Goal: Entertainment & Leisure: Consume media (video, audio)

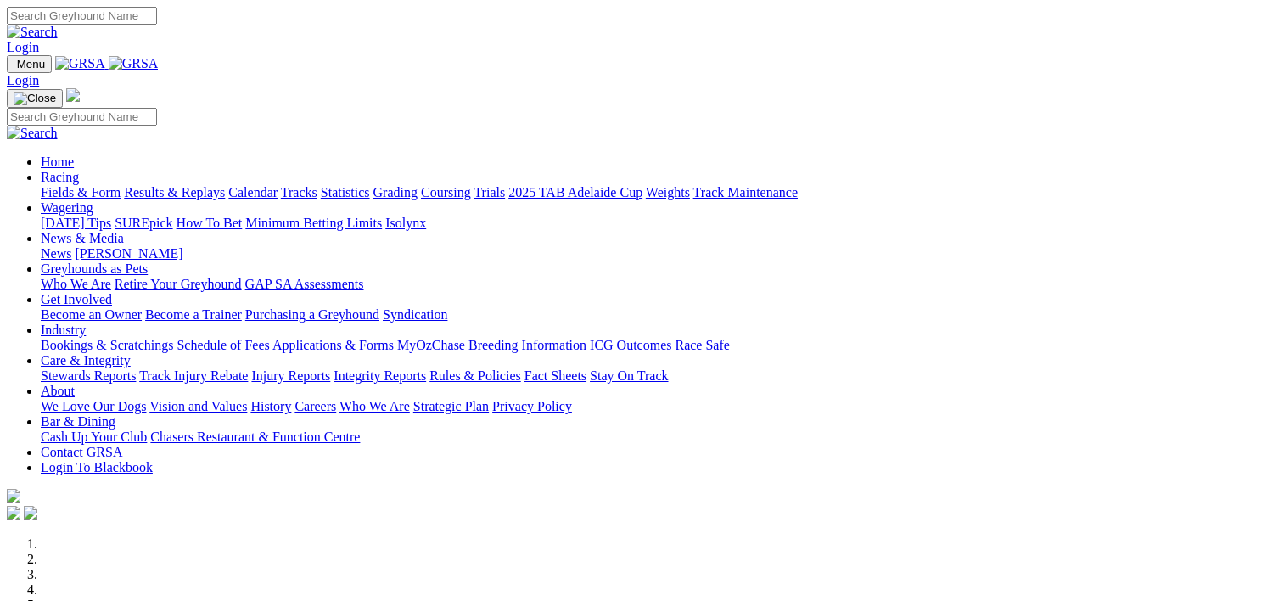
scroll to position [692, 0]
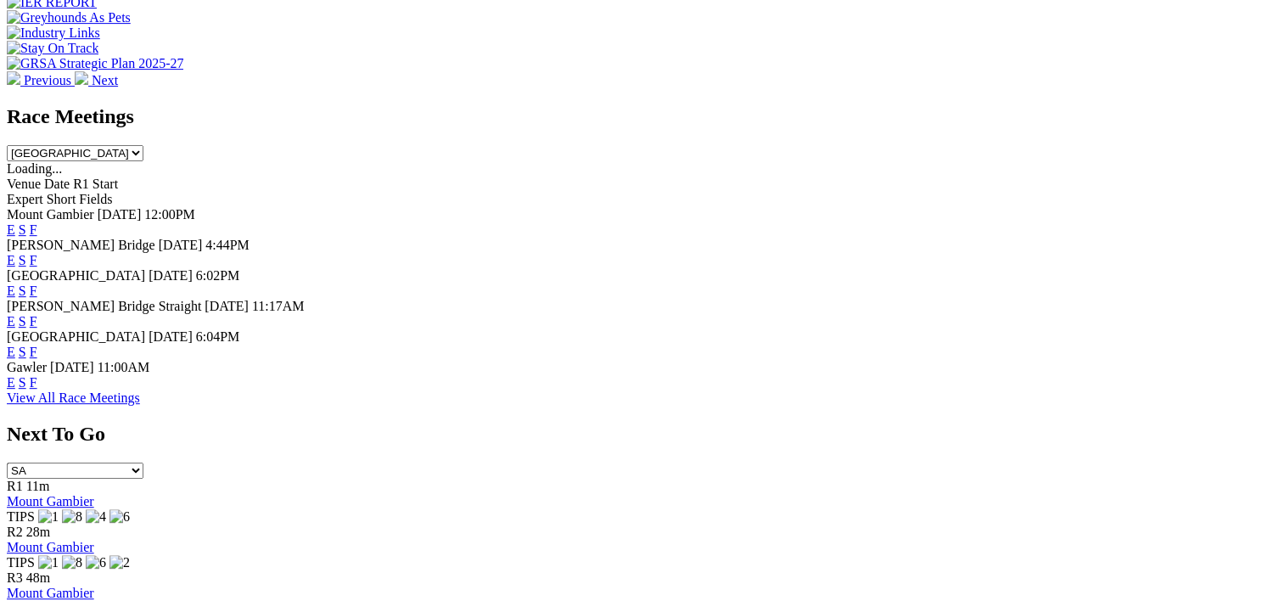
click at [37, 253] on link "F" at bounding box center [34, 260] width 8 height 14
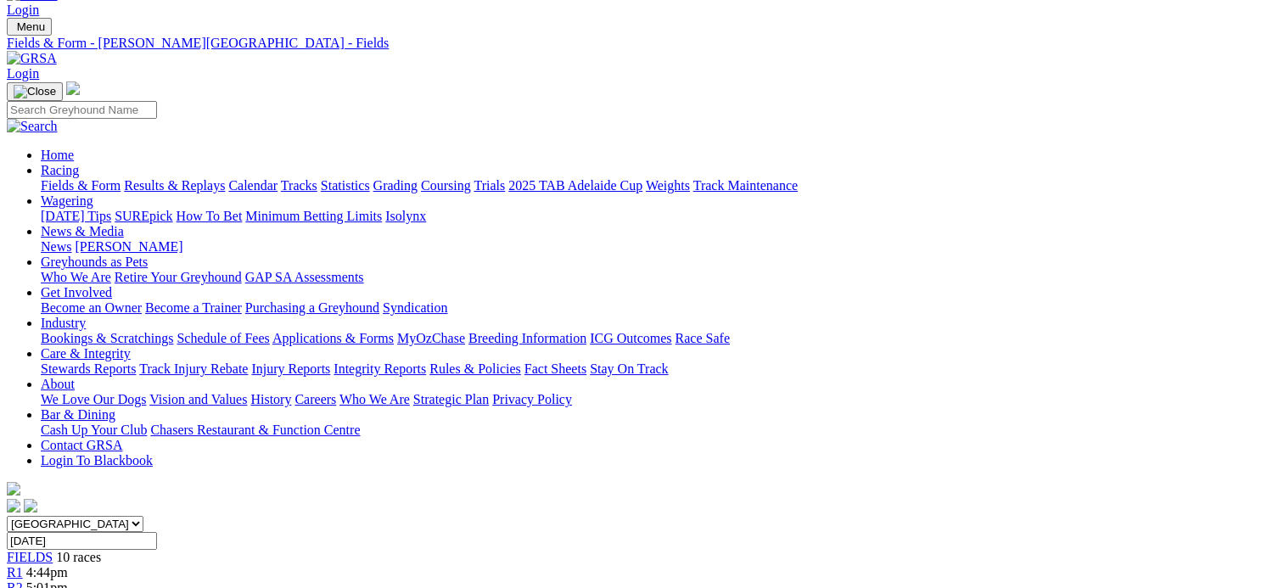
scroll to position [37, 0]
click at [225, 178] on link "Results & Replays" at bounding box center [174, 185] width 101 height 14
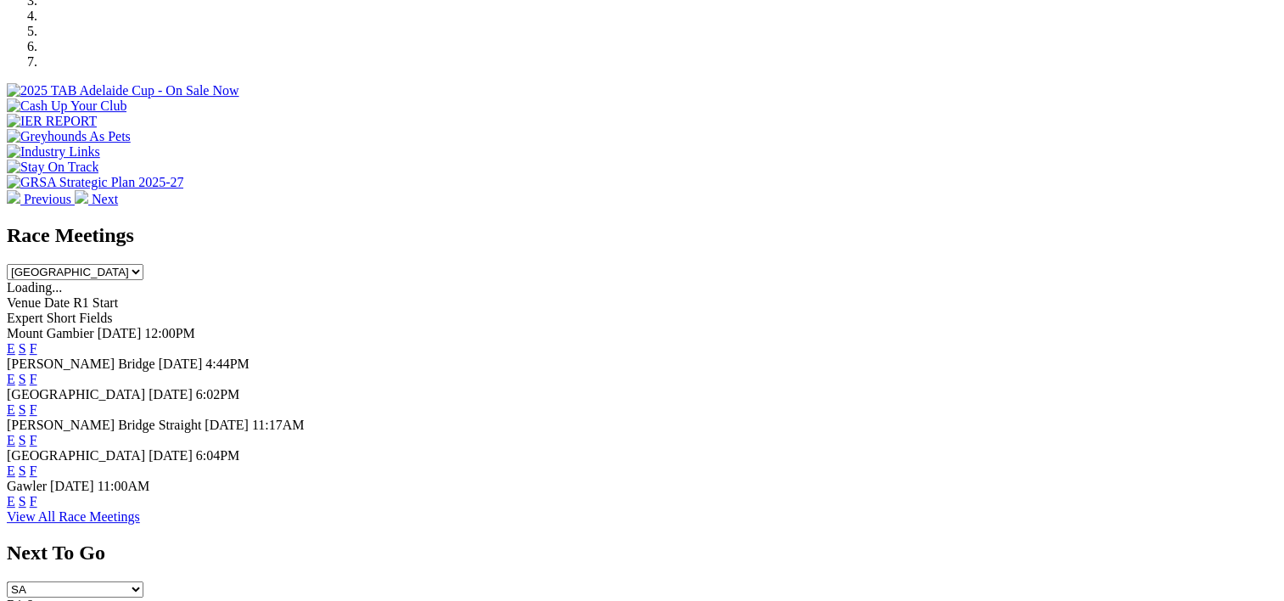
scroll to position [577, 0]
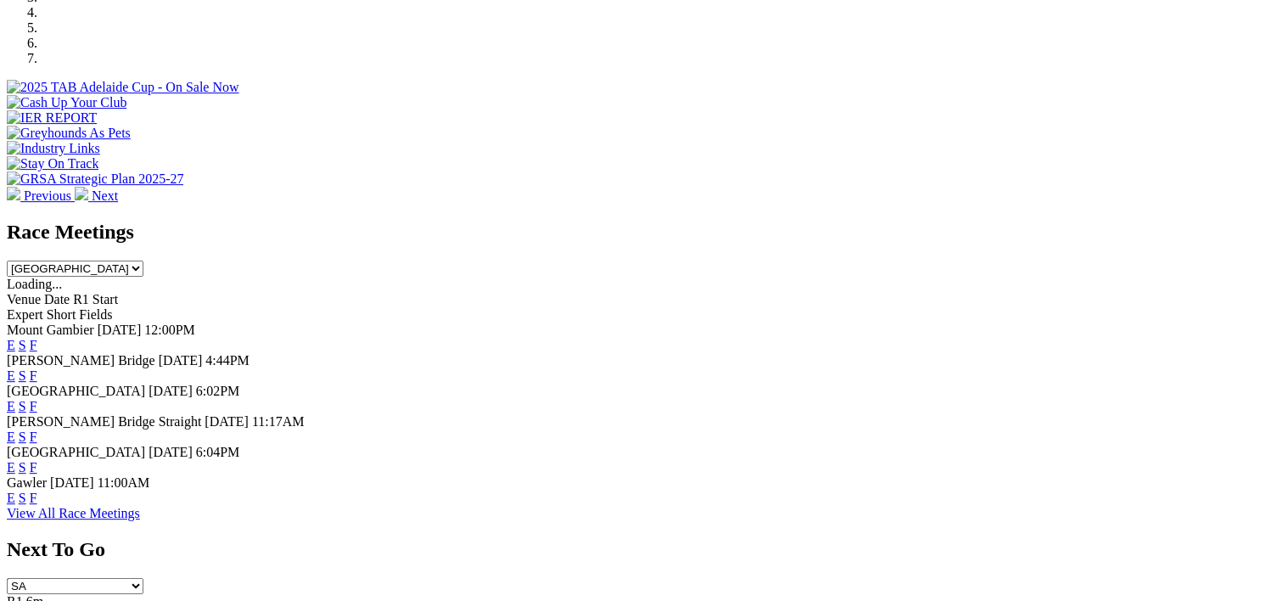
click at [37, 505] on link "F" at bounding box center [34, 497] width 8 height 14
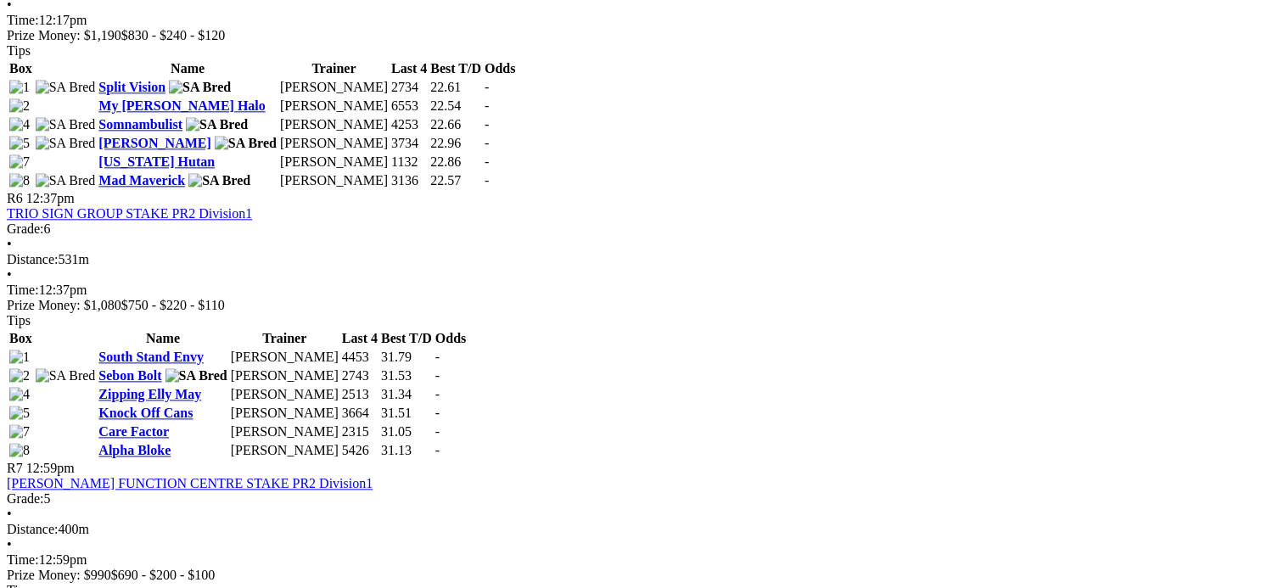
scroll to position [1917, 0]
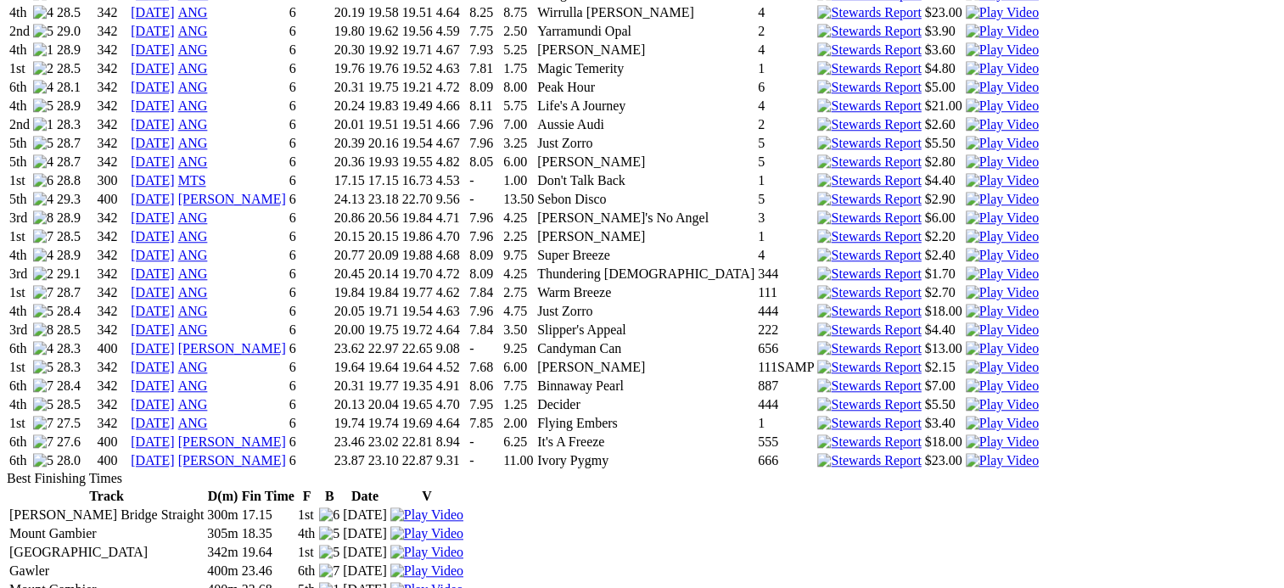
scroll to position [1176, 0]
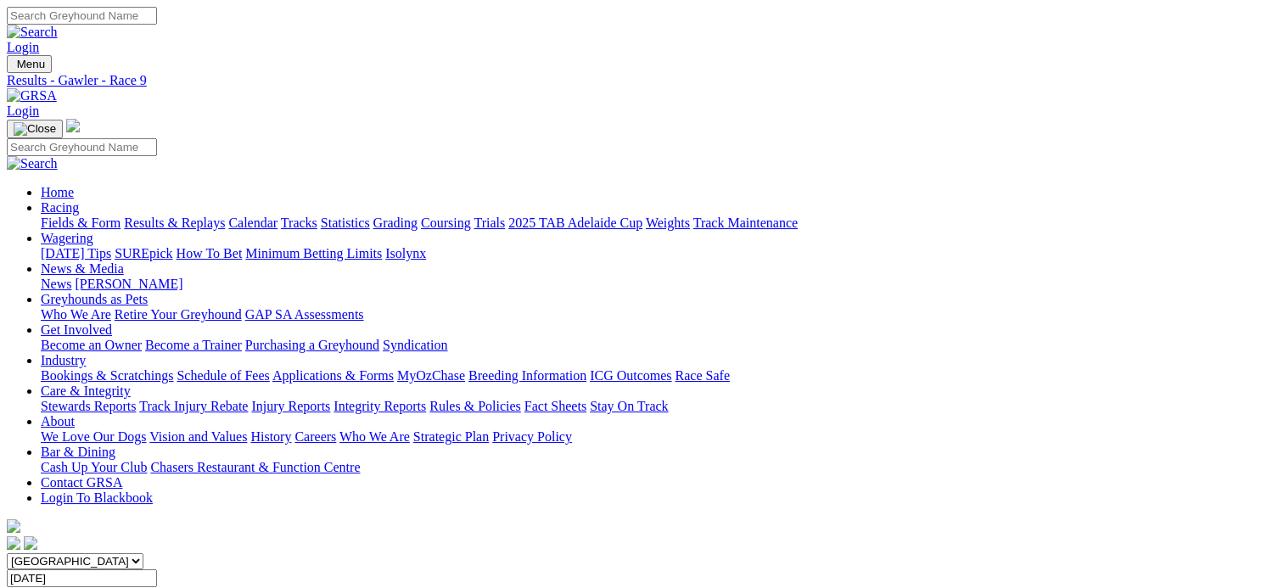
click at [123, 587] on span "11 races" at bounding box center [101, 594] width 44 height 14
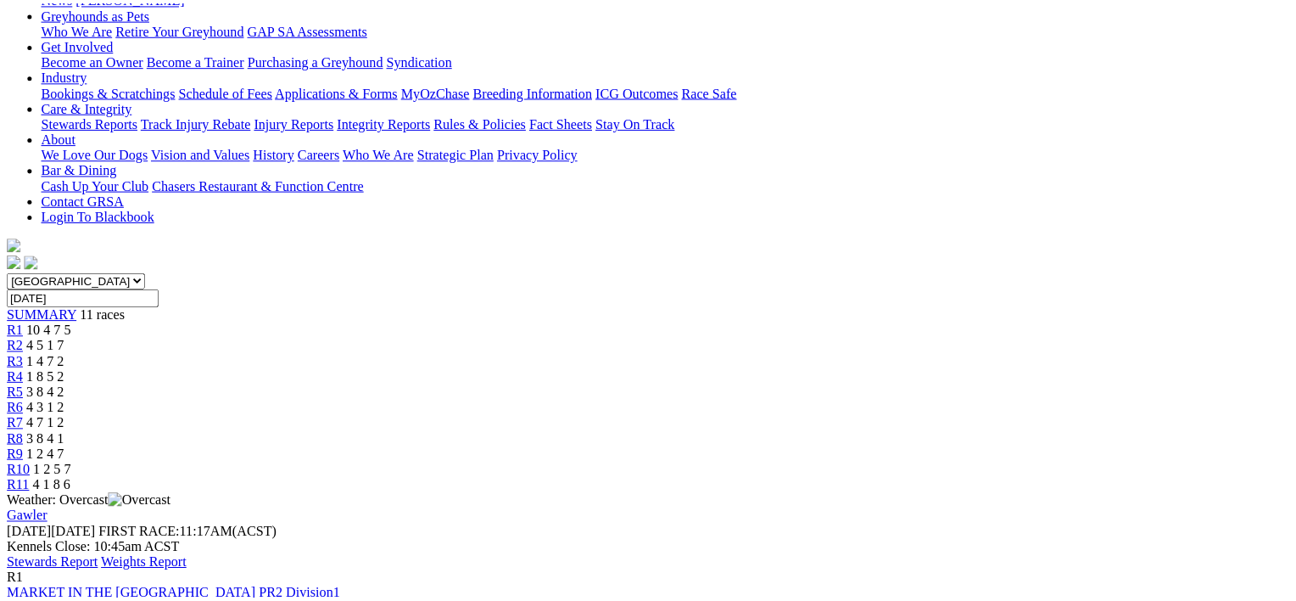
scroll to position [285, 0]
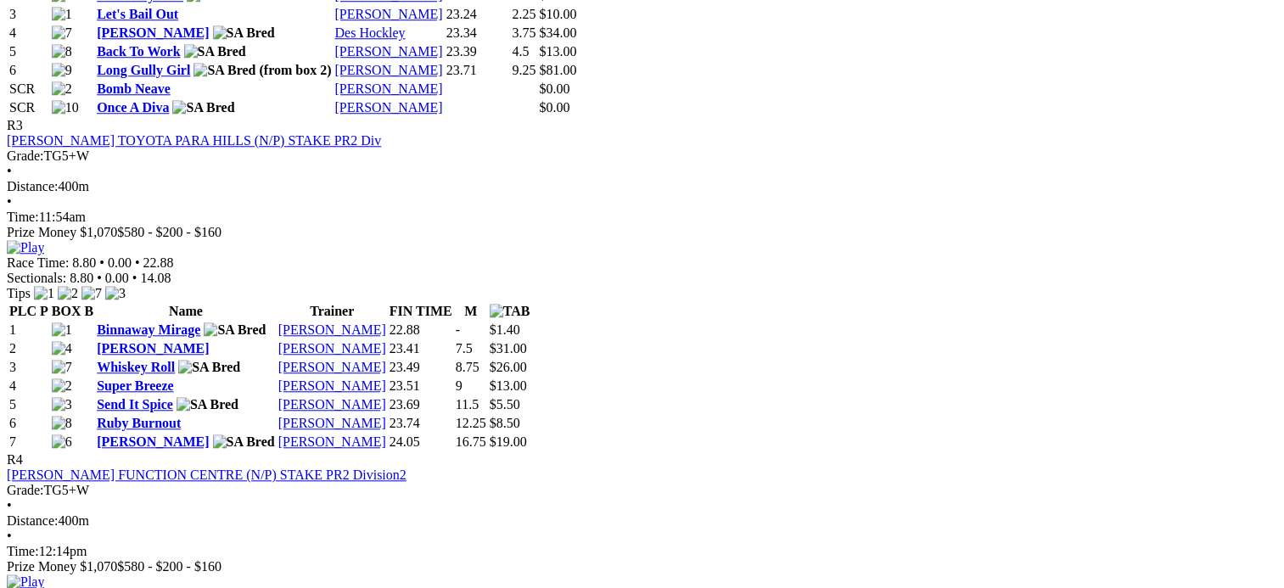
scroll to position [1313, 0]
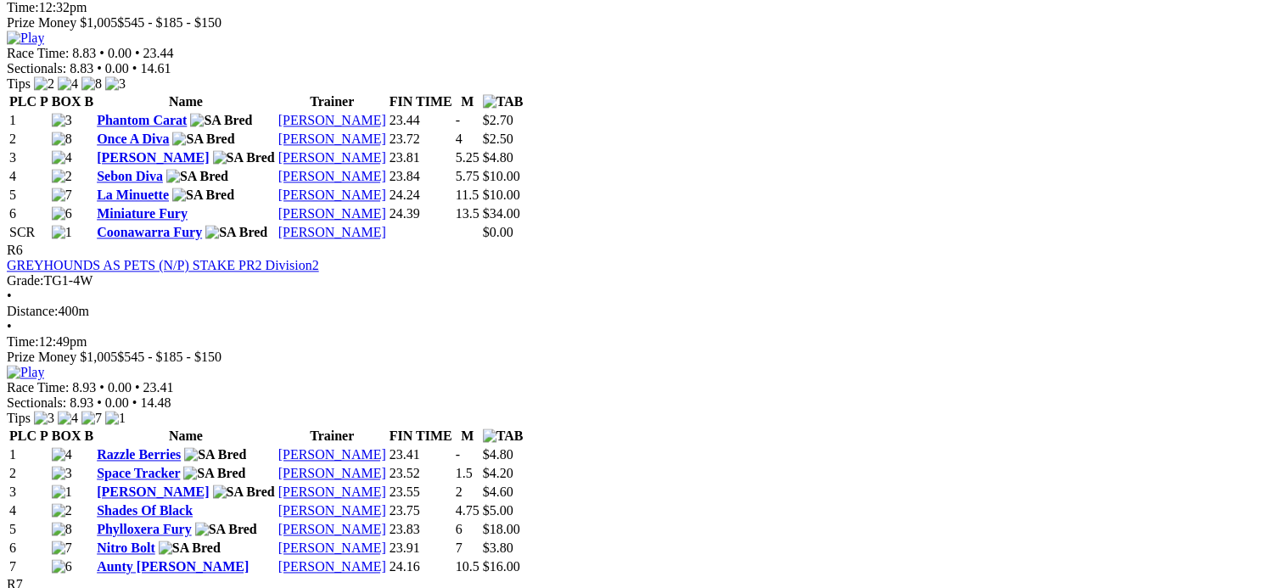
scroll to position [2294, 0]
